Goal: Check status: Check status

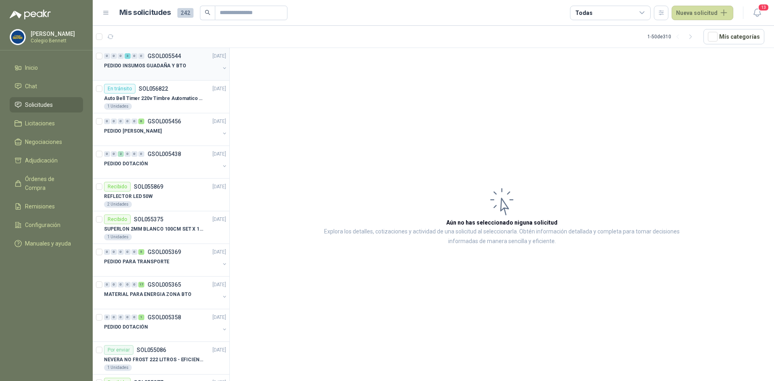
click at [158, 70] on div "PEDIDO INSUMOS GUADAÑA Y BTO" at bounding box center [162, 66] width 116 height 10
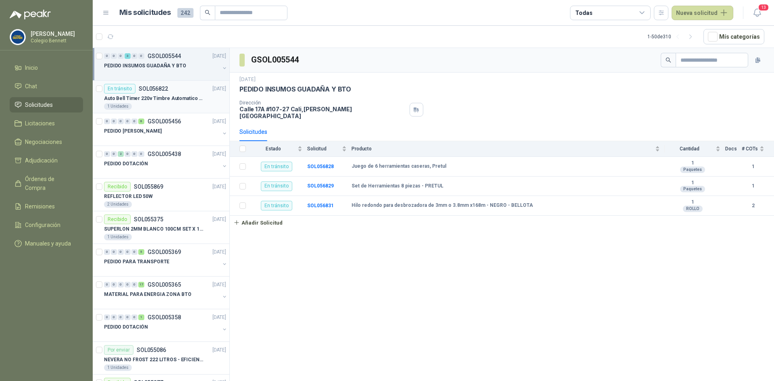
click at [158, 88] on p "SOL056822" at bounding box center [153, 89] width 29 height 6
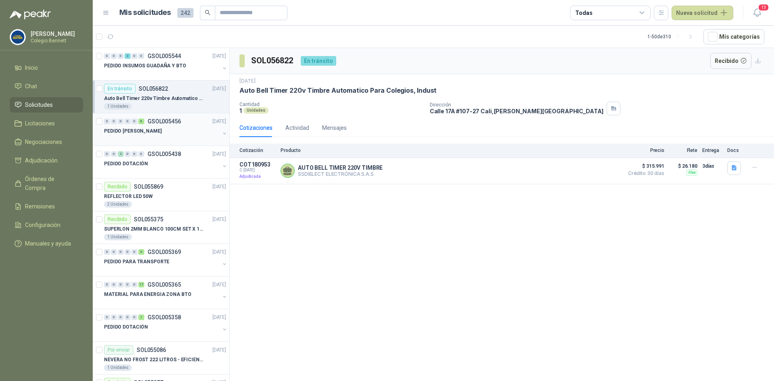
click at [158, 125] on div "0 0 0 0 0 6 GSOL005456 [DATE]" at bounding box center [166, 122] width 124 height 10
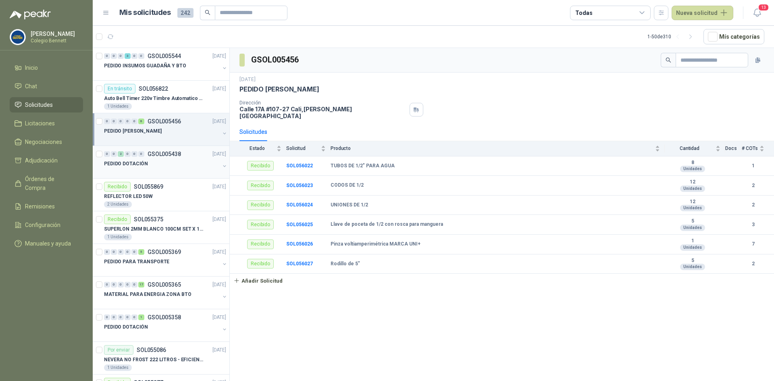
click at [165, 166] on div "PEDIDO DOTACIÓN" at bounding box center [162, 164] width 116 height 10
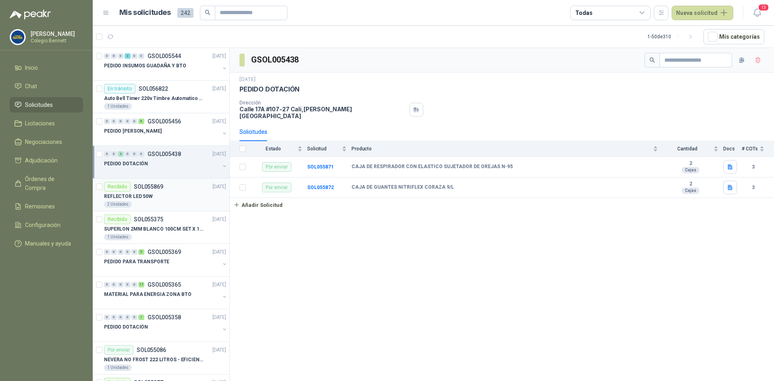
click at [163, 192] on div "REFLECTOR LED 50W" at bounding box center [165, 196] width 122 height 10
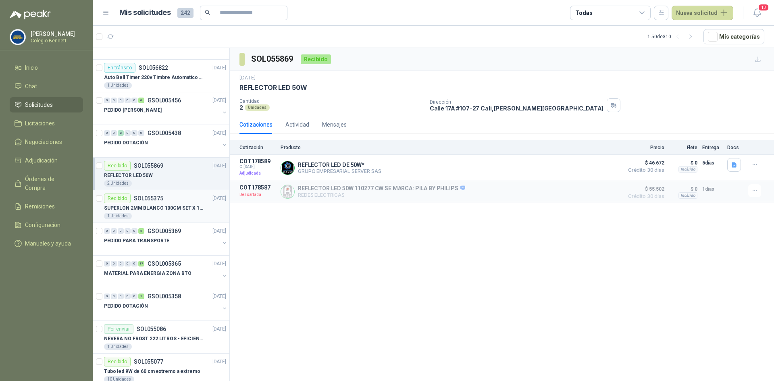
scroll to position [40, 0]
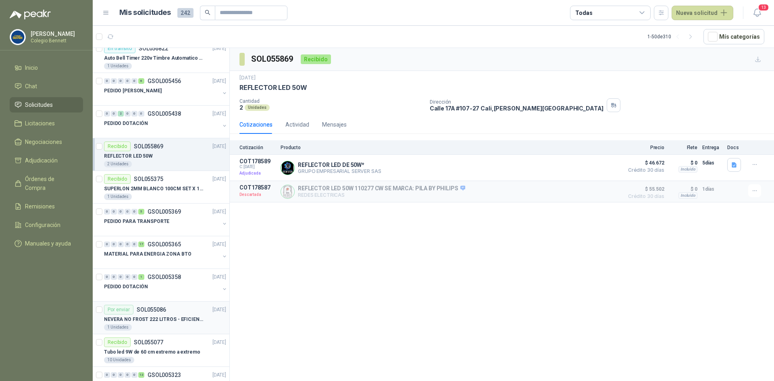
click at [167, 320] on p "NEVERA NO FROST 222 LITROS - EFICIENCIA ENERGETICA A" at bounding box center [154, 320] width 100 height 8
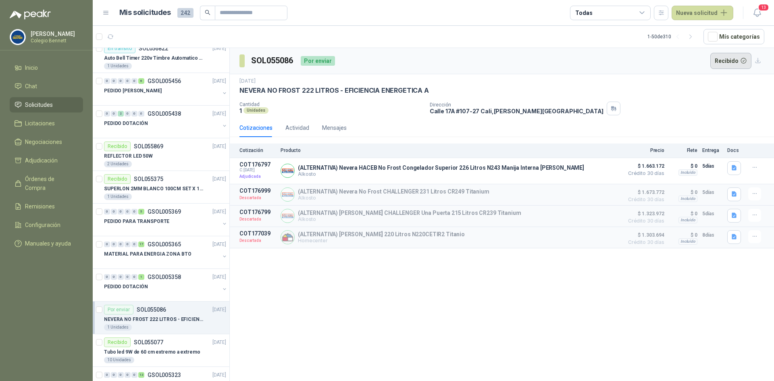
click at [725, 56] on button "Recibido" at bounding box center [731, 61] width 42 height 16
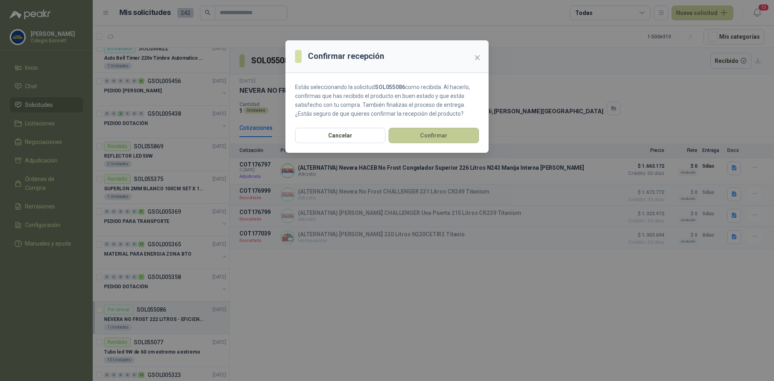
click at [457, 132] on button "Confirmar" at bounding box center [434, 135] width 90 height 15
